Goal: Answer question/provide support

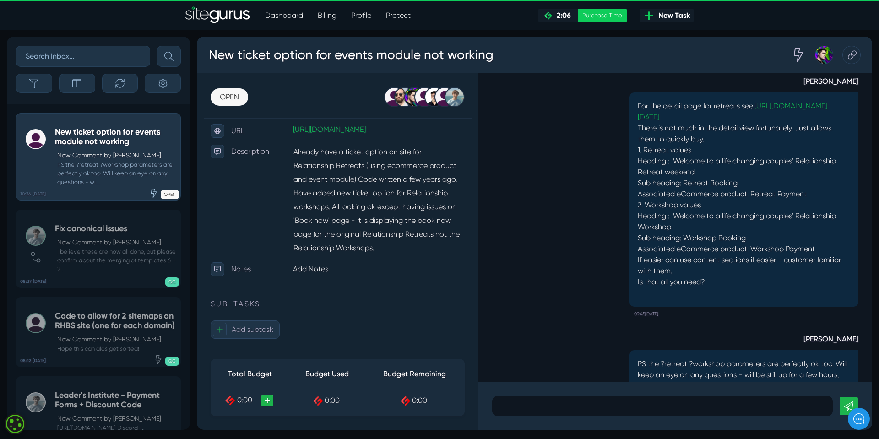
scroll to position [-92, 0]
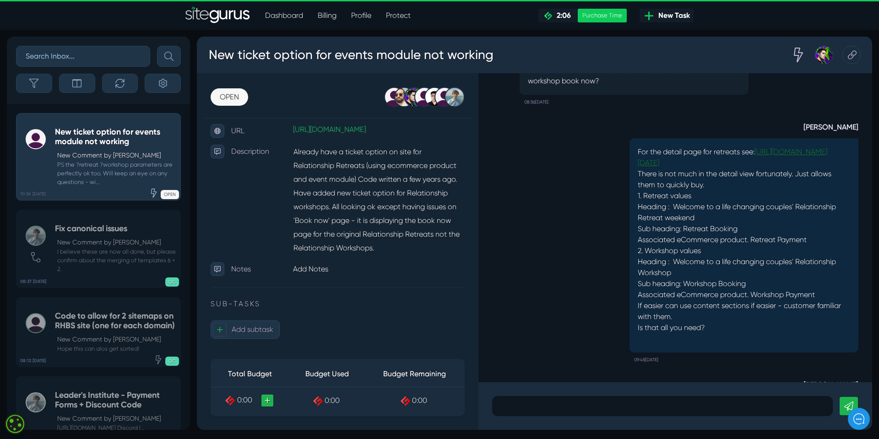
click at [707, 151] on link "[URL][DOMAIN_NAME][DATE]" at bounding box center [732, 157] width 189 height 20
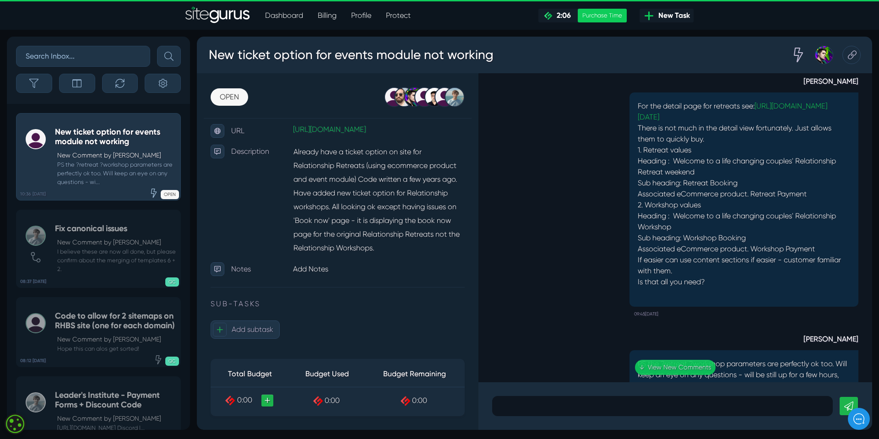
scroll to position [0, 0]
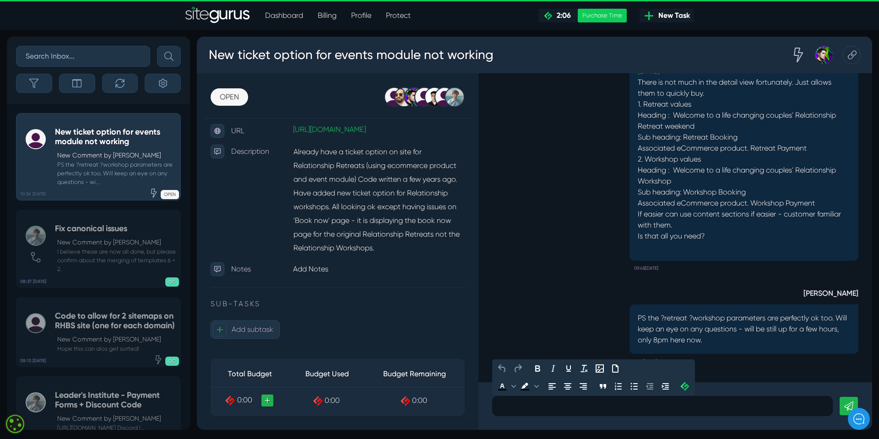
click at [516, 406] on p at bounding box center [662, 405] width 327 height 11
click at [533, 408] on p "ps just relasied" at bounding box center [662, 405] width 327 height 11
click at [535, 406] on p "ps just relasied" at bounding box center [662, 405] width 327 height 11
drag, startPoint x: 508, startPoint y: 406, endPoint x: 549, endPoint y: 406, distance: 41.6
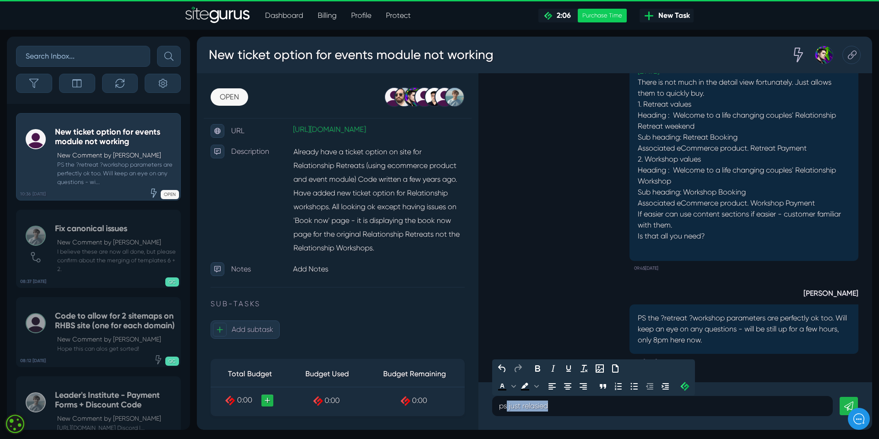
click at [549, 406] on p "ps just relasied" at bounding box center [662, 405] width 327 height 11
click at [506, 405] on p "pswhen book now clicked on" at bounding box center [662, 405] width 327 height 11
click at [635, 406] on p "ps when book now clicked on" at bounding box center [662, 405] width 327 height 11
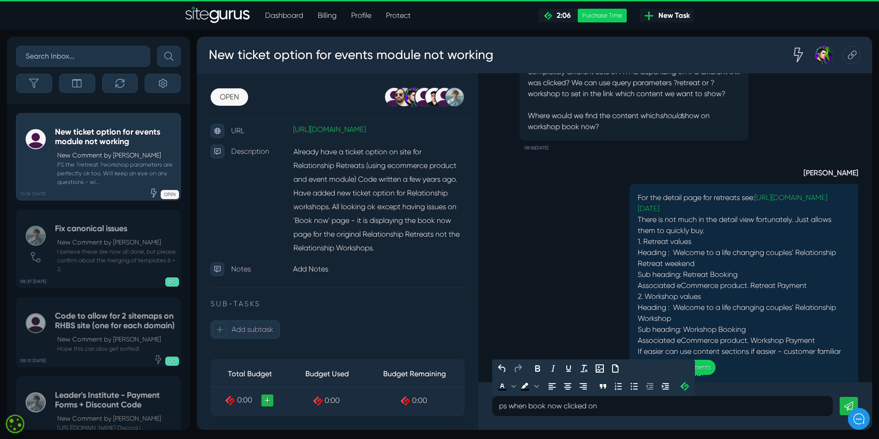
scroll to position [-92, 0]
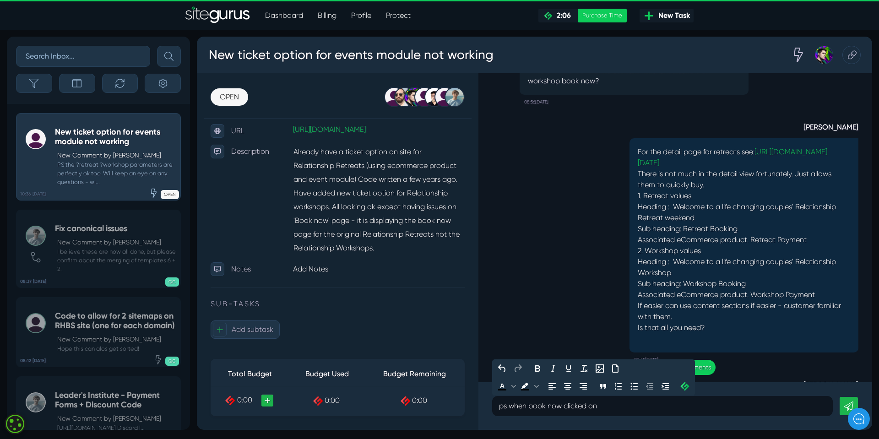
click at [605, 406] on p "ps when book now clicked on" at bounding box center [662, 405] width 327 height 11
click at [608, 407] on p "ps when book now clicked on" at bounding box center [662, 405] width 327 height 11
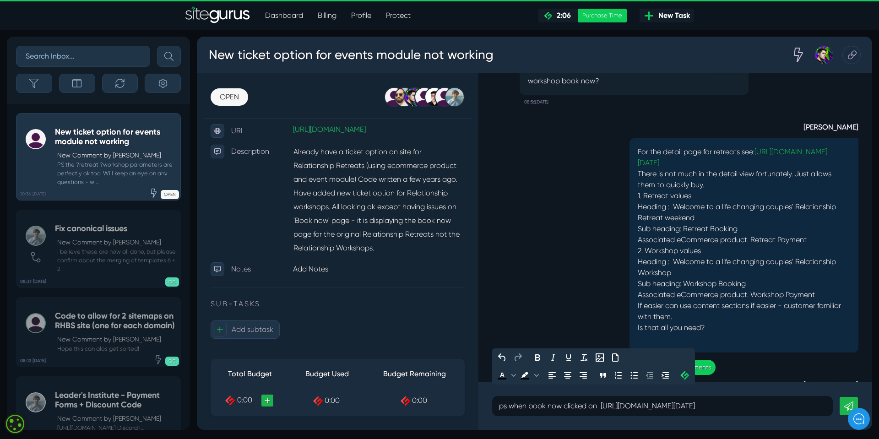
scroll to position [-103, 0]
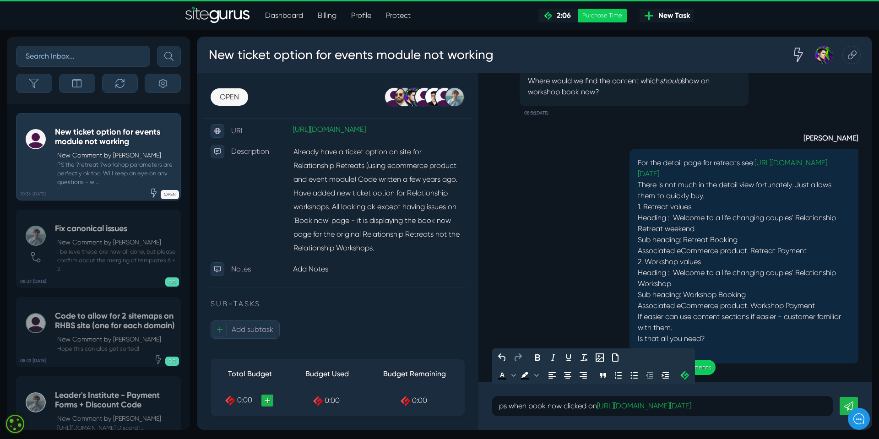
click at [600, 400] on p "ps when book now clicked on [URL][DOMAIN_NAME][DATE]" at bounding box center [662, 405] width 327 height 11
click at [828, 407] on div "ps when book now clicked on workshop version of [URL][DOMAIN_NAME][DATE]" at bounding box center [662, 406] width 340 height 20
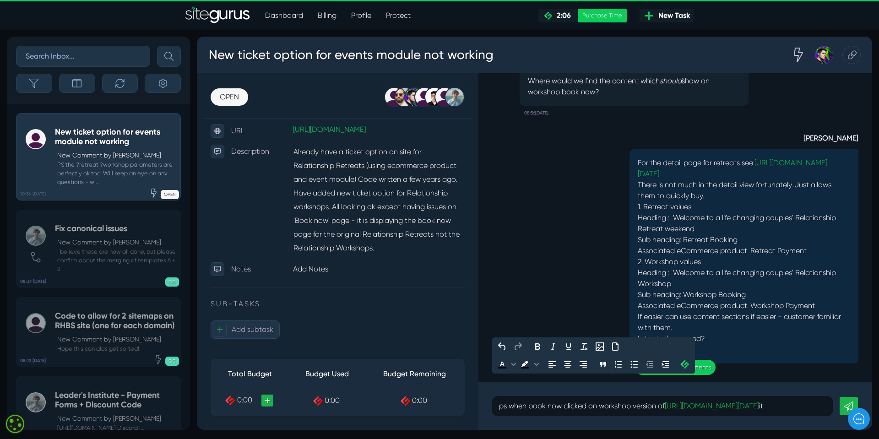
scroll to position [-113, 0]
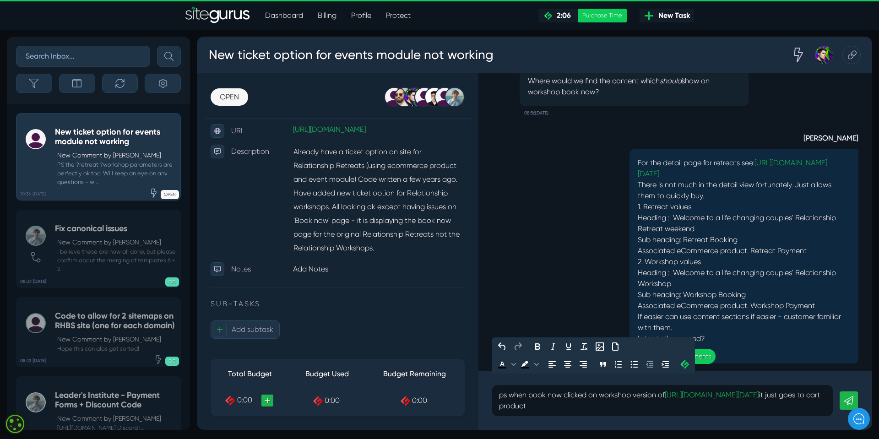
drag, startPoint x: 547, startPoint y: 405, endPoint x: 597, endPoint y: 403, distance: 49.9
click at [596, 402] on p "ps when book now clicked on workshop version of [URL][DOMAIN_NAME][DATE] it jus…" at bounding box center [662, 400] width 327 height 22
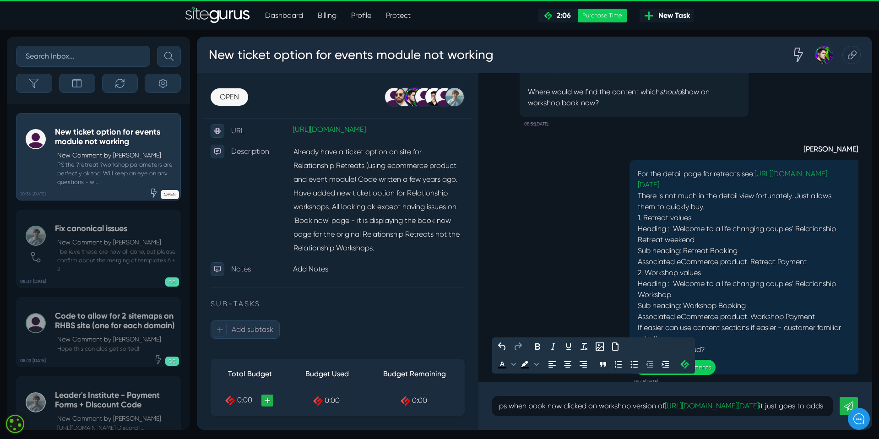
click at [510, 406] on p "ps when book now clicked on workshop version of [URL][DOMAIN_NAME][DATE] it jus…" at bounding box center [662, 405] width 327 height 11
click at [521, 408] on p "ps when book now clicked on workshop version of [URL][DOMAIN_NAME][DATE] it jus…" at bounding box center [662, 405] width 327 height 11
click at [509, 407] on p "ps when book now clicked on workshop version of [URL][DOMAIN_NAME][DATE] it jus…" at bounding box center [662, 405] width 327 height 11
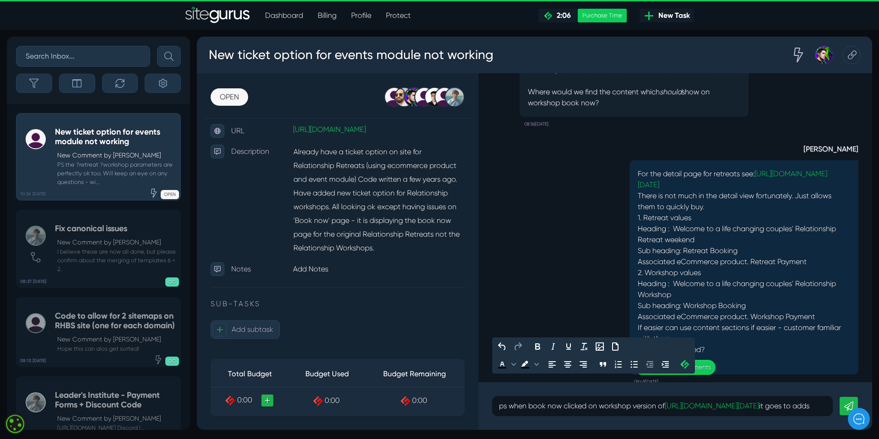
click at [550, 407] on p "ps when book now clicked on workshop version of [URL][DOMAIN_NAME][DATE] it goe…" at bounding box center [662, 405] width 327 height 11
drag, startPoint x: 532, startPoint y: 406, endPoint x: 587, endPoint y: 402, distance: 54.7
click at [583, 402] on p "ps when book now clicked on workshop version of [URL][DOMAIN_NAME][DATE] it goe…" at bounding box center [662, 405] width 327 height 11
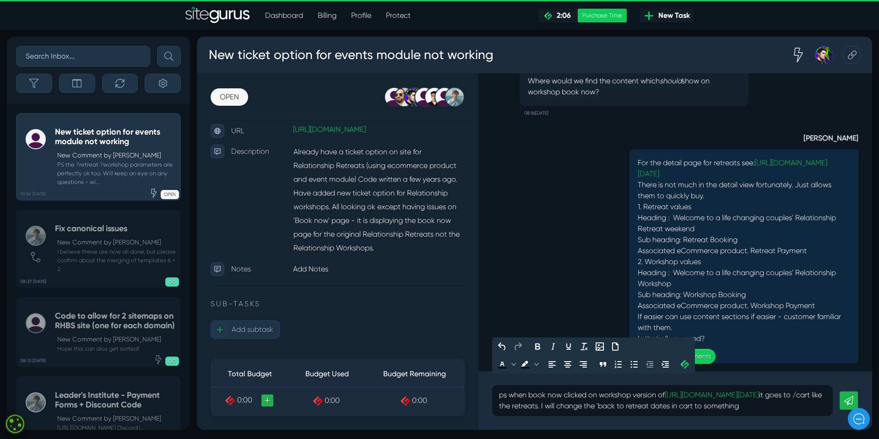
click at [738, 405] on p "ps when book now clicked on workshop version of [URL][DOMAIN_NAME][DATE] it goe…" at bounding box center [662, 400] width 327 height 22
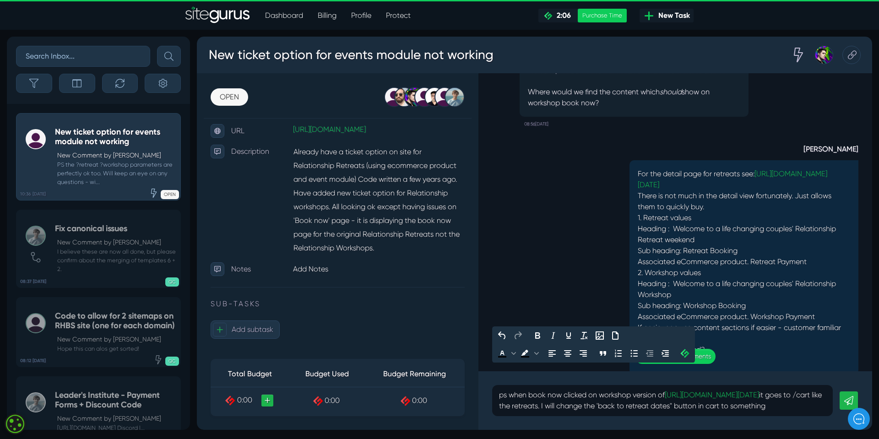
click at [519, 405] on p "ps when book now clicked on workshop version of [URL][DOMAIN_NAME][DATE] it goe…" at bounding box center [662, 400] width 327 height 22
click at [618, 395] on p "ps when book now clicked on workshop version of [URL][DOMAIN_NAME][DATE] it goe…" at bounding box center [662, 400] width 327 height 22
click at [555, 406] on p "ps when book now clicked on workshop version of [URL][DOMAIN_NAME][DATE] it goe…" at bounding box center [662, 400] width 327 height 22
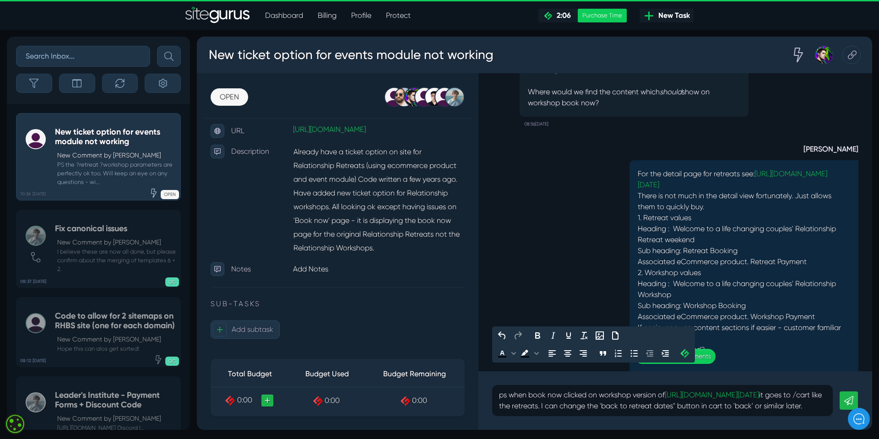
drag, startPoint x: 508, startPoint y: 406, endPoint x: 548, endPoint y: 405, distance: 40.3
click at [548, 405] on p "ps when book now clicked on workshop version of [URL][DOMAIN_NAME][DATE] it goe…" at bounding box center [662, 400] width 327 height 22
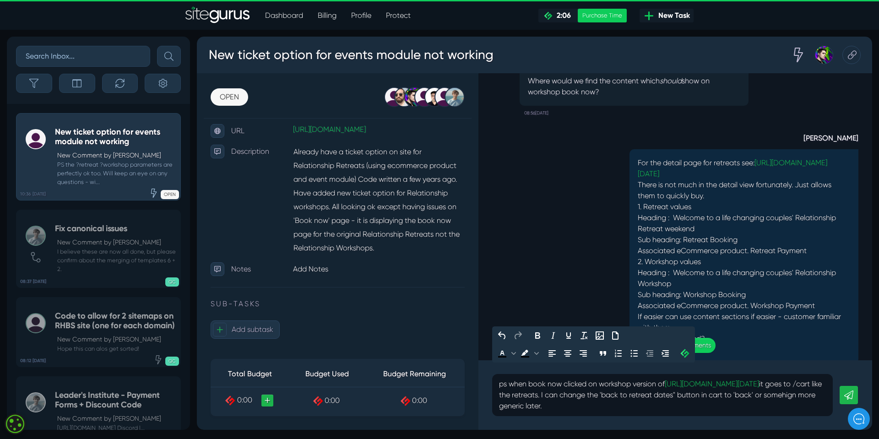
scroll to position [-135, 0]
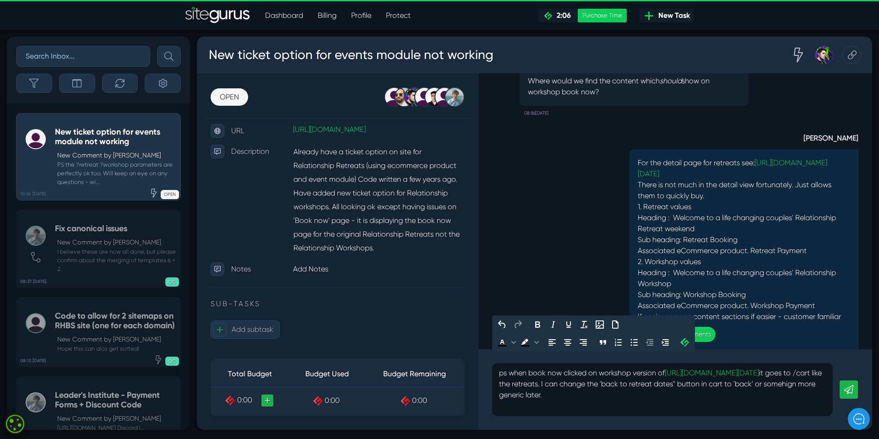
click at [850, 385] on icon at bounding box center [848, 389] width 9 height 9
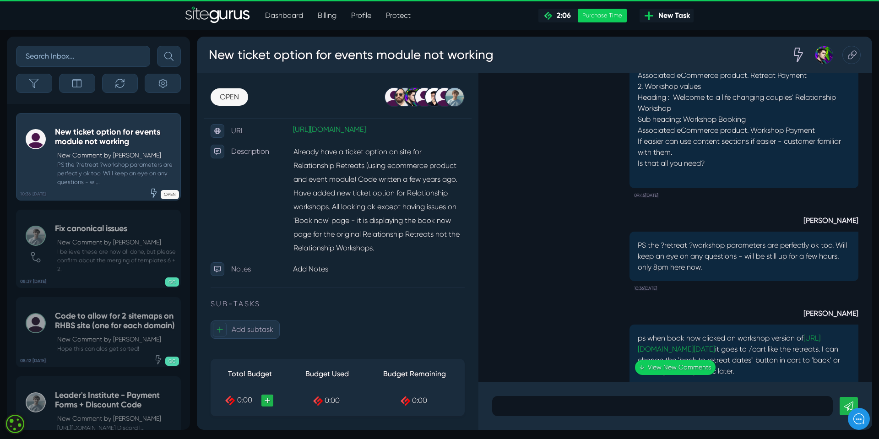
scroll to position [0, 0]
